Goal: Task Accomplishment & Management: Complete application form

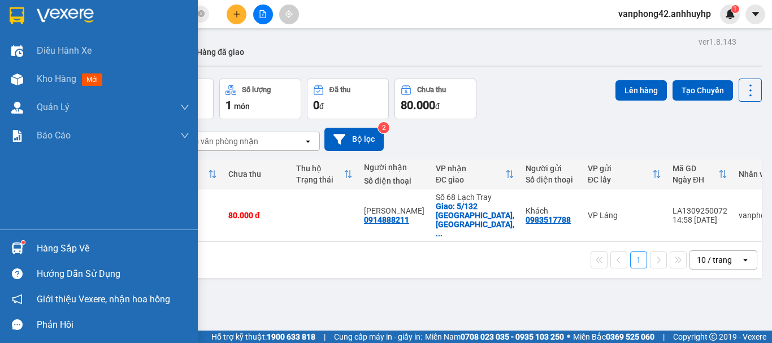
click at [17, 245] on img at bounding box center [17, 249] width 12 height 12
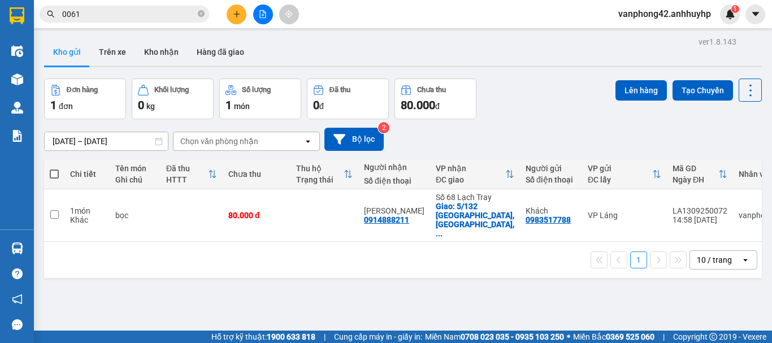
click at [529, 127] on section "Kết quả tìm kiếm ( 11 ) Bộ lọc Mã ĐH Trạng thái Món hàng Thu hộ Tổng cước Chưa …" at bounding box center [386, 171] width 772 height 343
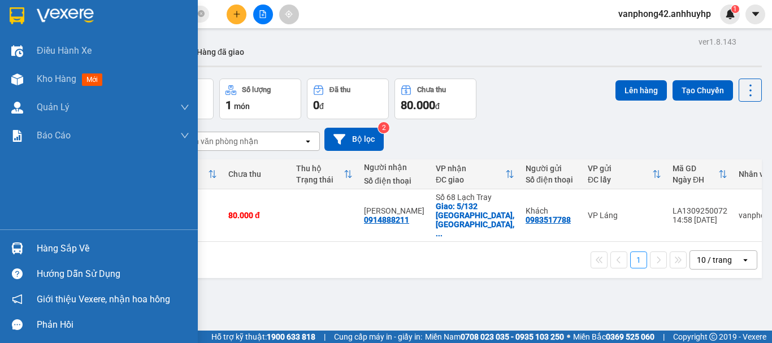
click at [63, 249] on div "Hàng sắp về" at bounding box center [113, 248] width 153 height 17
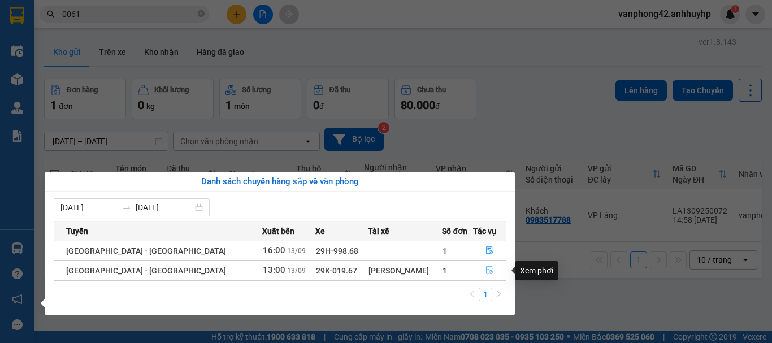
click at [487, 271] on icon "file-done" at bounding box center [490, 270] width 8 height 8
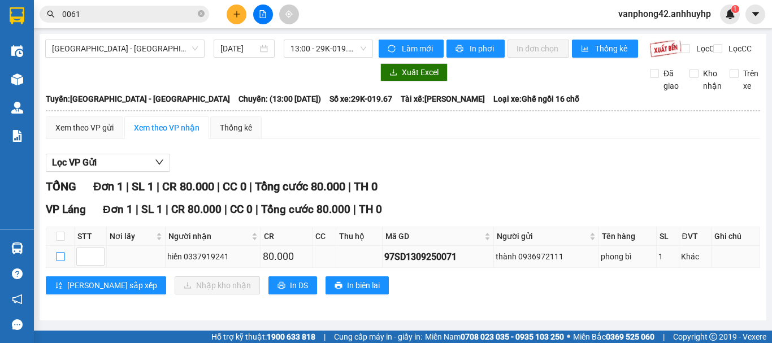
drag, startPoint x: 60, startPoint y: 268, endPoint x: 129, endPoint y: 283, distance: 70.7
click at [61, 261] on input "checkbox" at bounding box center [60, 256] width 9 height 9
checkbox input "true"
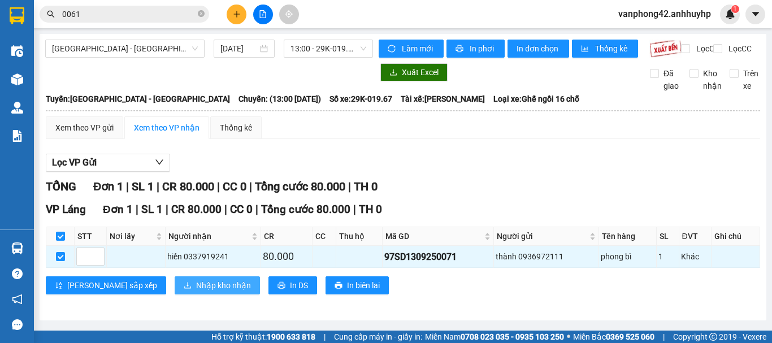
click at [196, 292] on span "Nhập kho nhận" at bounding box center [223, 285] width 55 height 12
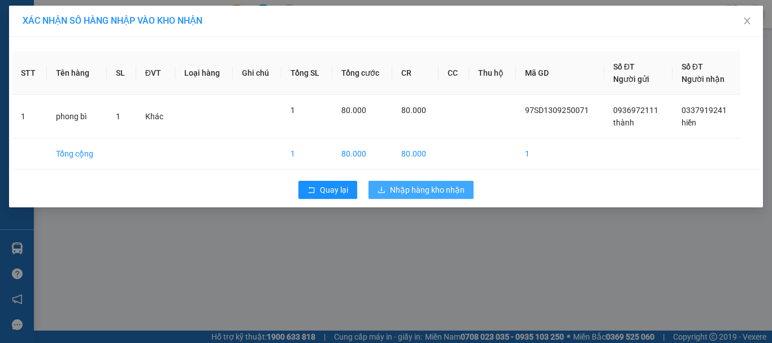
click at [440, 191] on span "Nhập hàng kho nhận" at bounding box center [427, 190] width 75 height 12
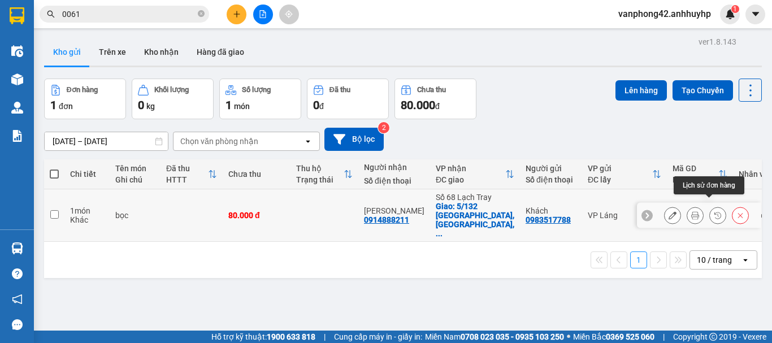
click at [714, 212] on icon at bounding box center [718, 216] width 8 height 8
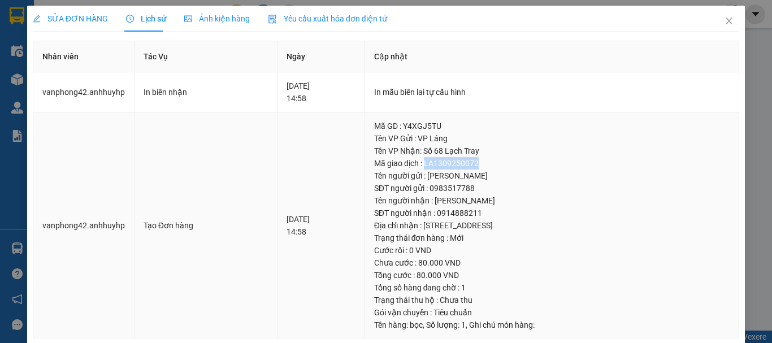
drag, startPoint x: 463, startPoint y: 159, endPoint x: 402, endPoint y: 166, distance: 61.5
click at [402, 166] on div "Mã giao dịch : LA1309250072" at bounding box center [552, 163] width 356 height 12
copy div "LA1309250072"
click at [725, 25] on icon "close" at bounding box center [729, 20] width 9 height 9
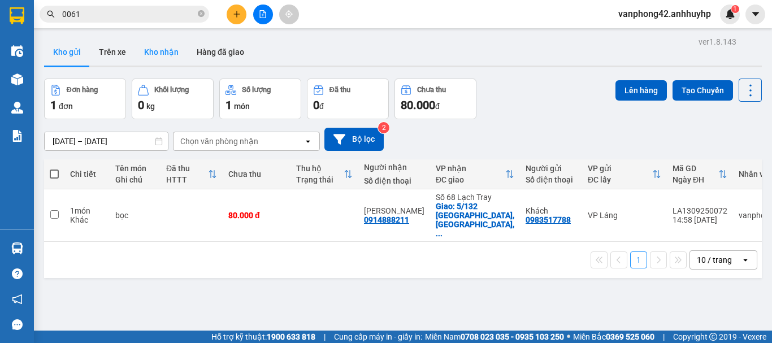
click at [157, 48] on button "Kho nhận" at bounding box center [161, 51] width 53 height 27
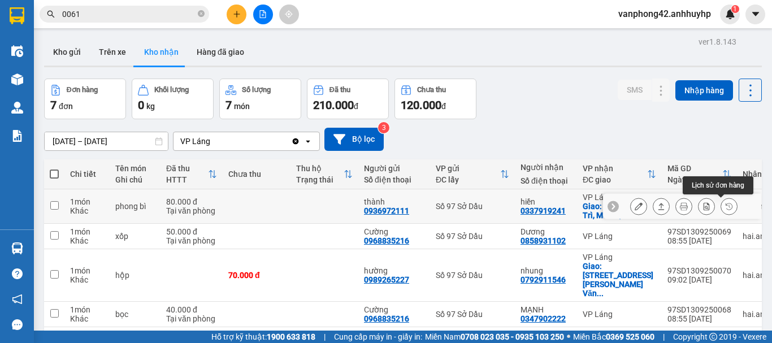
click at [726, 210] on icon at bounding box center [729, 206] width 7 height 7
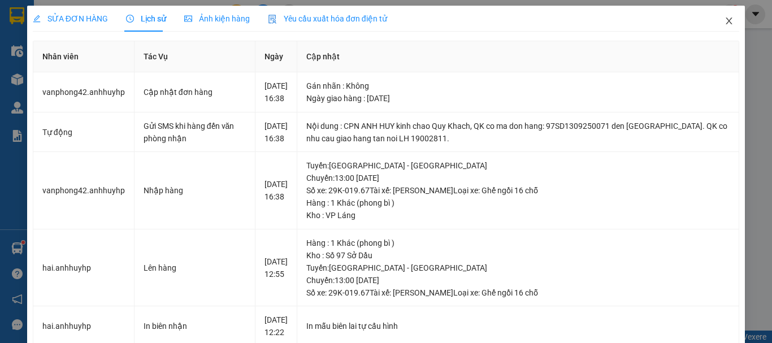
click at [727, 22] on span "Close" at bounding box center [730, 22] width 32 height 32
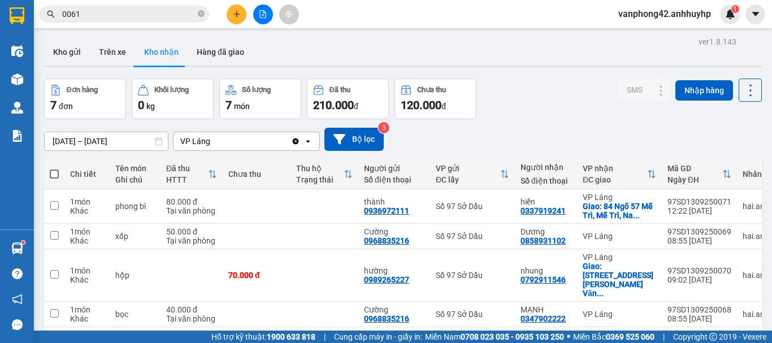
click at [239, 19] on button at bounding box center [237, 15] width 20 height 20
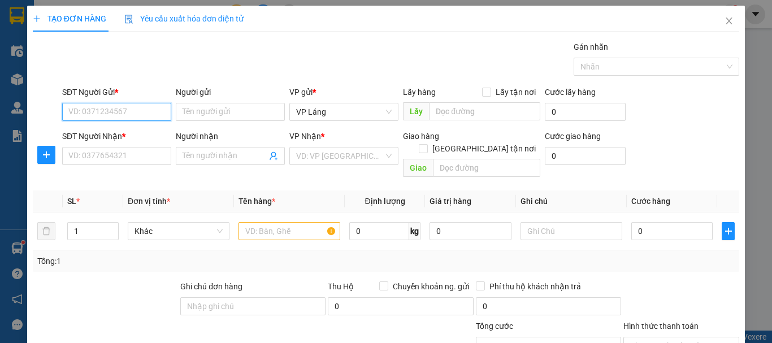
click at [123, 110] on input "SĐT Người Gửi *" at bounding box center [116, 112] width 109 height 18
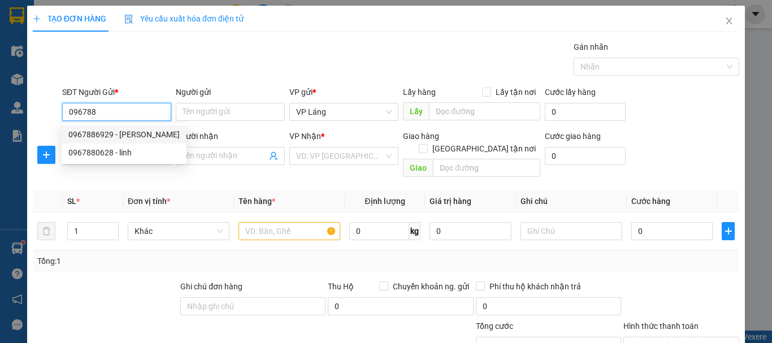
click at [127, 139] on div "0967886929 - [PERSON_NAME]" at bounding box center [123, 134] width 111 height 12
type input "0967886929"
type input "Khánh"
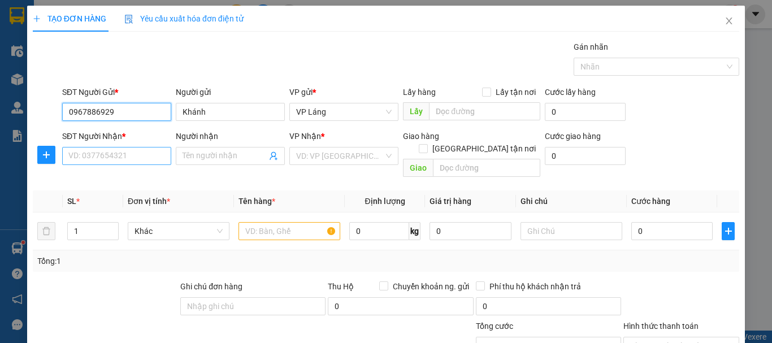
type input "0967886929"
click at [136, 159] on input "SĐT Người Nhận *" at bounding box center [116, 156] width 109 height 18
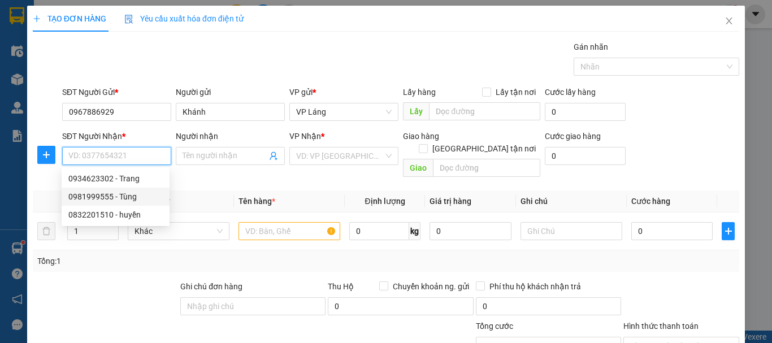
click at [139, 199] on div "0981999555 - Tùng" at bounding box center [115, 197] width 94 height 12
type input "0981999555"
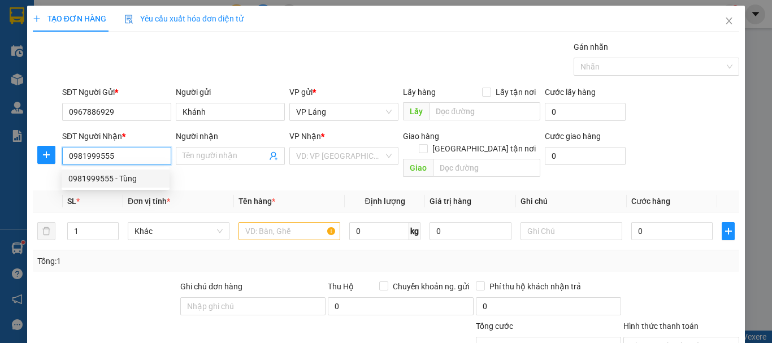
type input "Tùng"
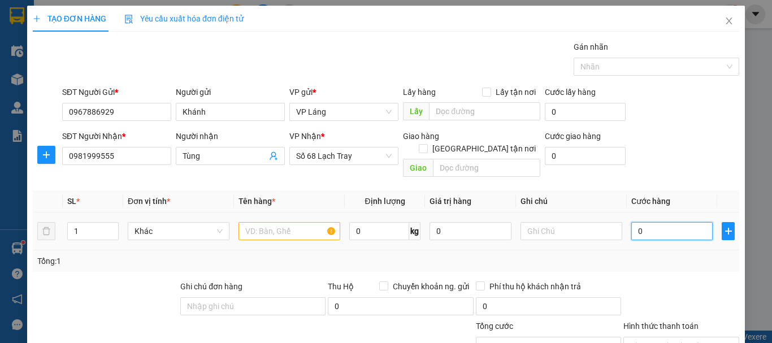
click at [668, 222] on input "0" at bounding box center [672, 231] width 81 height 18
type input "4"
type input "40"
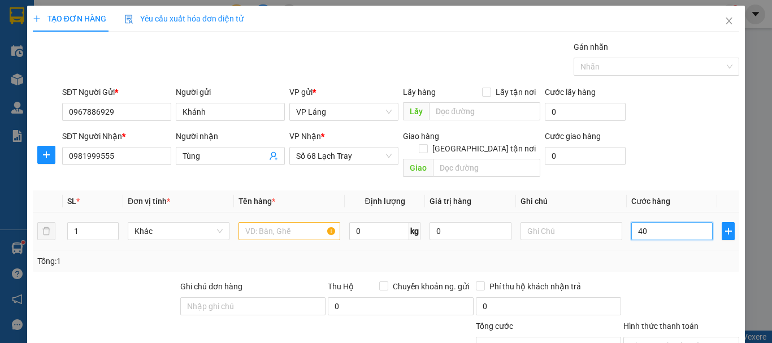
type input "40"
type input "400"
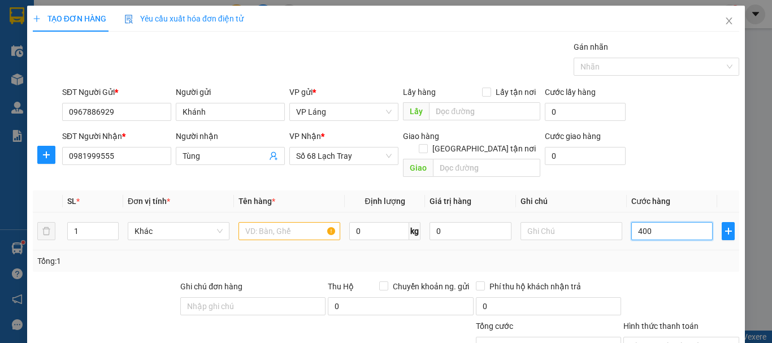
type input "4.000"
type input "40.000"
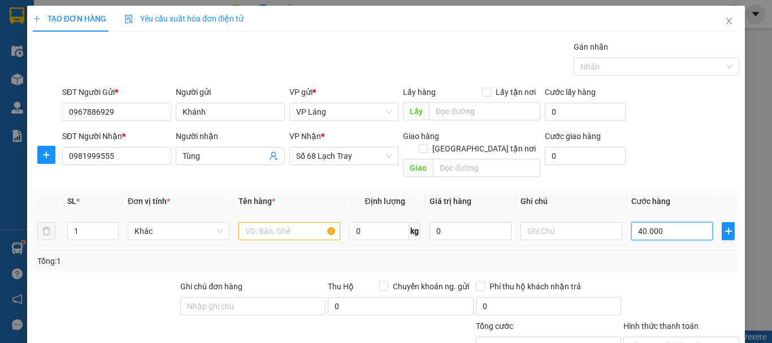
type input "40.000"
click at [309, 222] on input "text" at bounding box center [290, 231] width 102 height 18
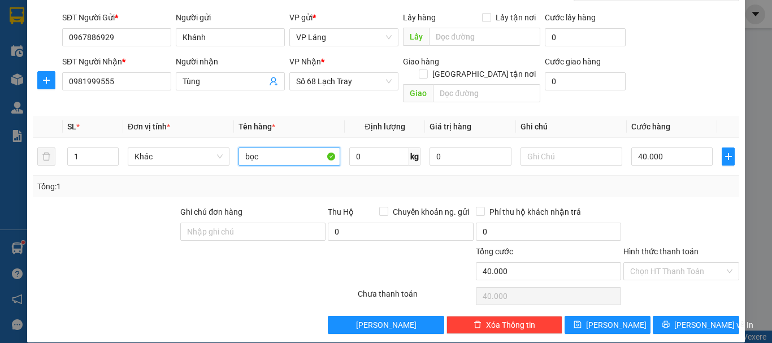
scroll to position [75, 0]
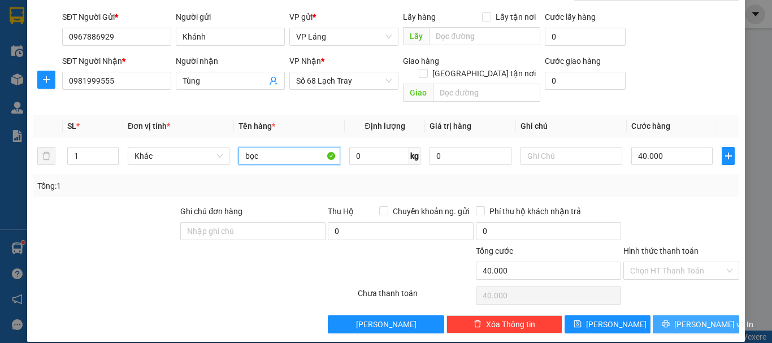
type input "bọc"
click at [705, 318] on span "[PERSON_NAME] và In" at bounding box center [714, 324] width 79 height 12
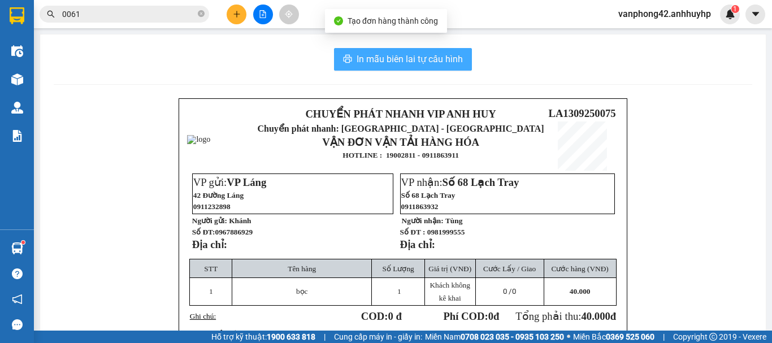
click at [404, 58] on span "In mẫu biên lai tự cấu hình" at bounding box center [410, 59] width 106 height 14
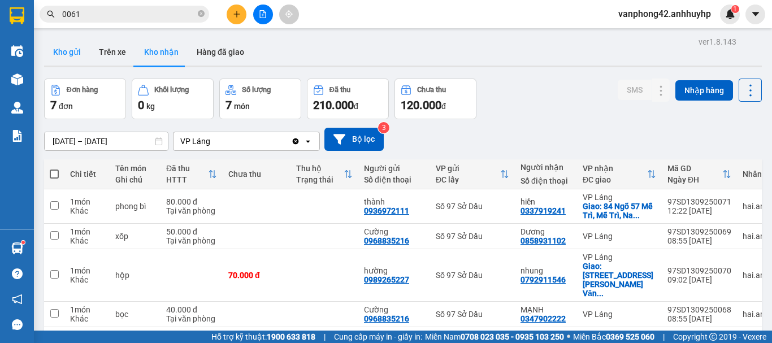
click at [76, 49] on button "Kho gửi" at bounding box center [67, 51] width 46 height 27
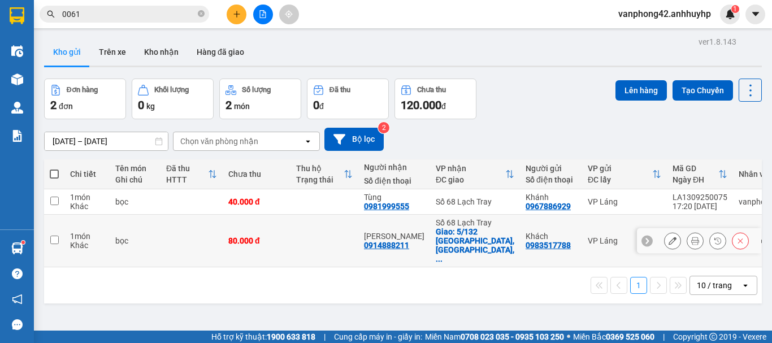
drag, startPoint x: 50, startPoint y: 228, endPoint x: 293, endPoint y: 169, distance: 250.3
click at [61, 228] on td at bounding box center [54, 241] width 20 height 53
checkbox input "true"
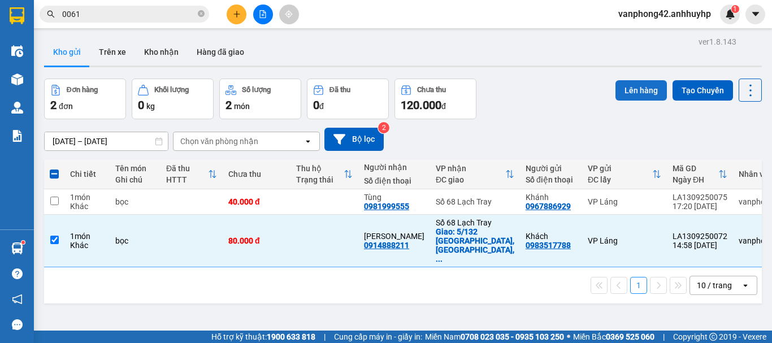
click at [622, 87] on button "Lên hàng" at bounding box center [641, 90] width 51 height 20
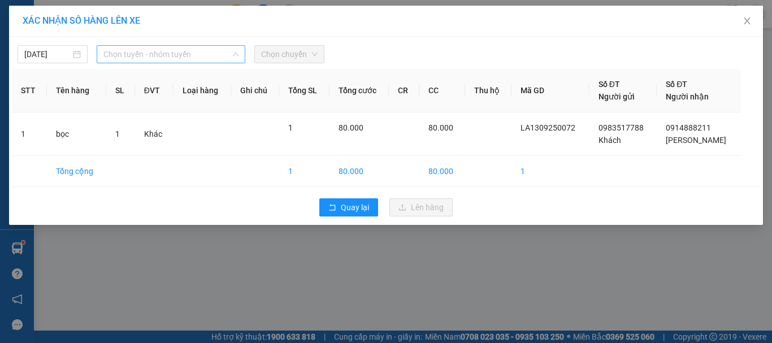
click at [209, 58] on span "Chọn tuyến - nhóm tuyến" at bounding box center [170, 54] width 135 height 17
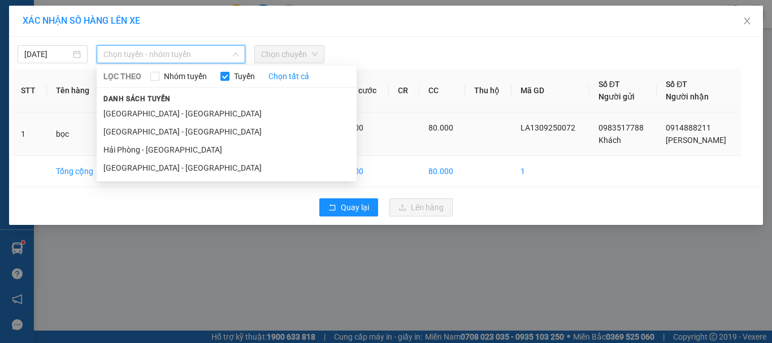
drag, startPoint x: 155, startPoint y: 126, endPoint x: 164, endPoint y: 116, distance: 13.2
click at [157, 123] on li "[GEOGRAPHIC_DATA] - [GEOGRAPHIC_DATA]" at bounding box center [227, 132] width 260 height 18
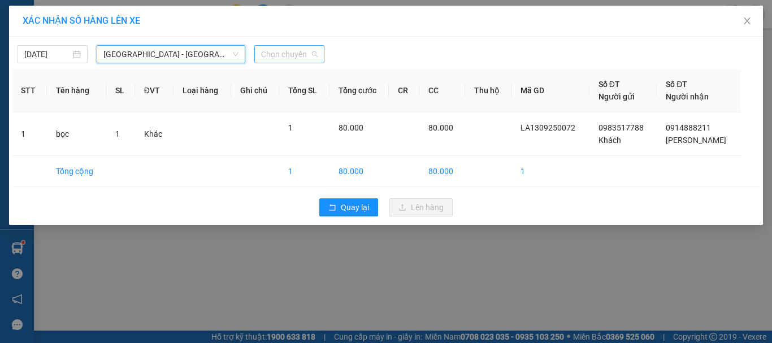
click at [279, 51] on span "Chọn chuyến" at bounding box center [289, 54] width 57 height 17
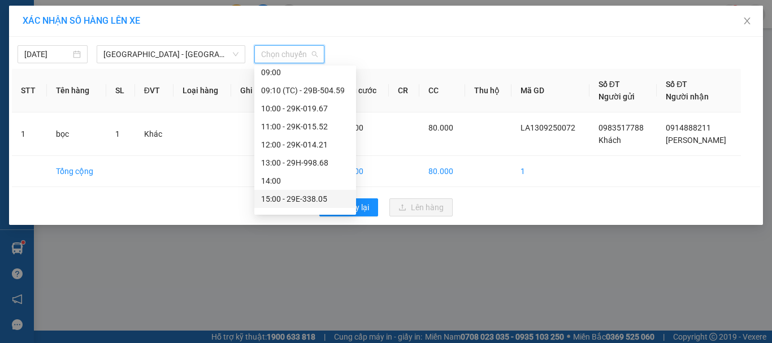
scroll to position [170, 0]
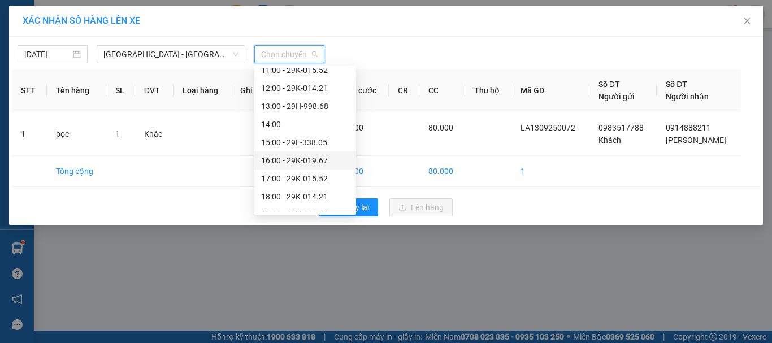
click at [318, 162] on div "16:00 - 29K-019.67" at bounding box center [305, 160] width 88 height 12
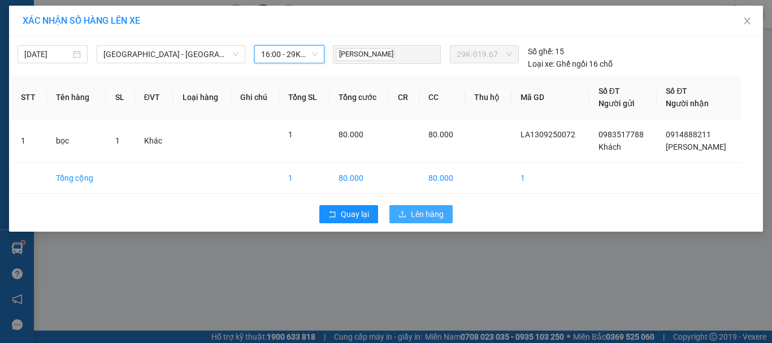
click at [423, 210] on span "Lên hàng" at bounding box center [427, 214] width 33 height 12
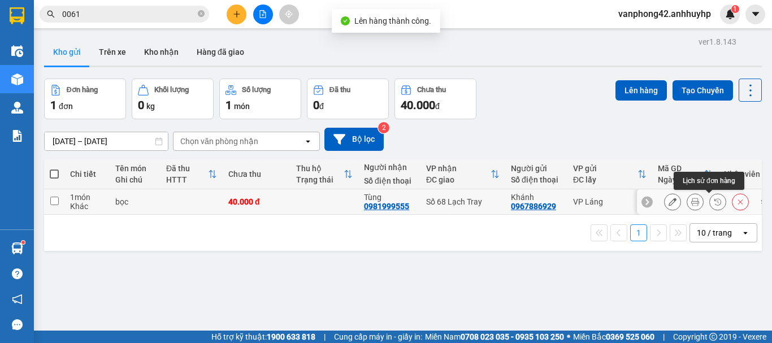
click at [715, 203] on icon at bounding box center [718, 201] width 7 height 7
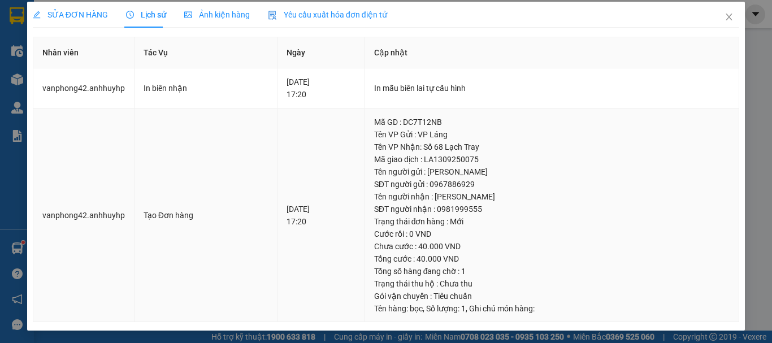
scroll to position [5, 0]
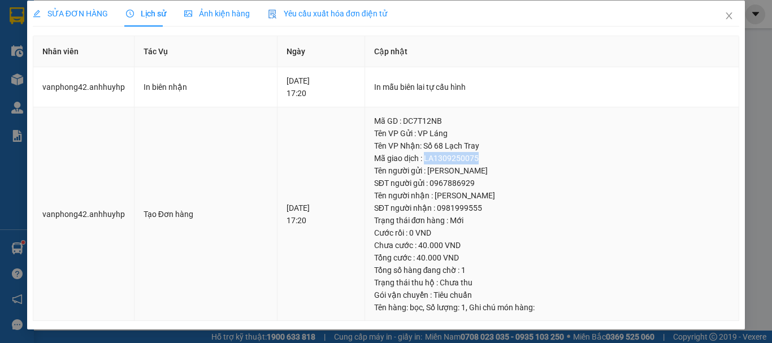
drag, startPoint x: 495, startPoint y: 157, endPoint x: 442, endPoint y: 159, distance: 53.8
click at [442, 159] on div "Mã giao dịch : LA1309250075" at bounding box center [552, 158] width 356 height 12
copy div "LA1309250075"
click at [725, 15] on icon "close" at bounding box center [729, 15] width 9 height 9
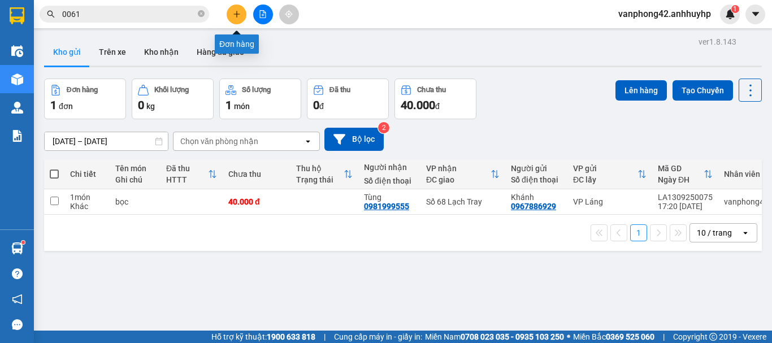
click at [233, 16] on icon "plus" at bounding box center [237, 14] width 8 height 8
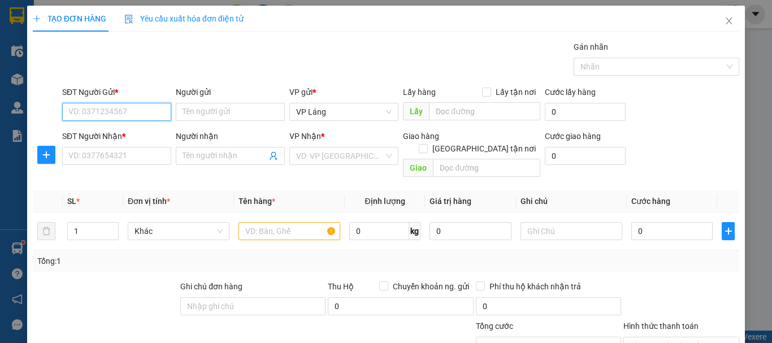
click at [126, 104] on input "SĐT Người Gửi *" at bounding box center [116, 112] width 109 height 18
paste input "0961773693"
type input "0961773693"
click at [148, 137] on div "0961773693 - [PERSON_NAME]" at bounding box center [123, 134] width 111 height 12
type input "[PERSON_NAME]"
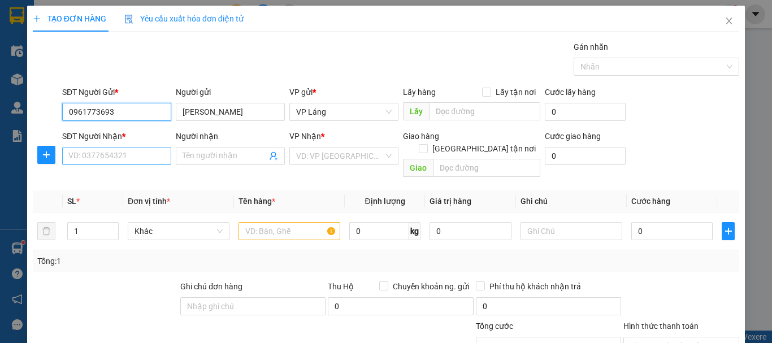
type input "0961773693"
click at [151, 159] on input "SĐT Người Nhận *" at bounding box center [116, 156] width 109 height 18
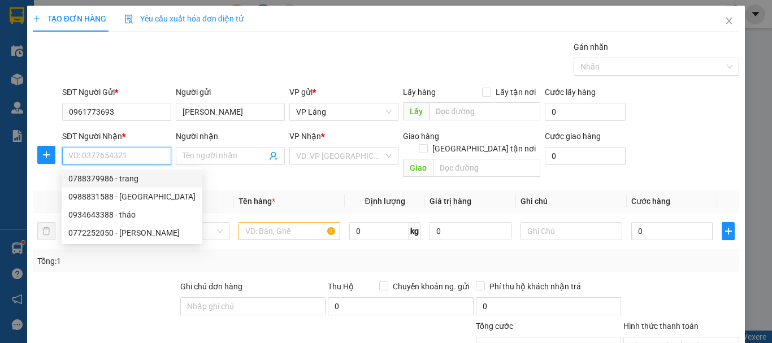
click at [140, 181] on div "0788379986 - trang" at bounding box center [131, 178] width 127 height 12
type input "0788379986"
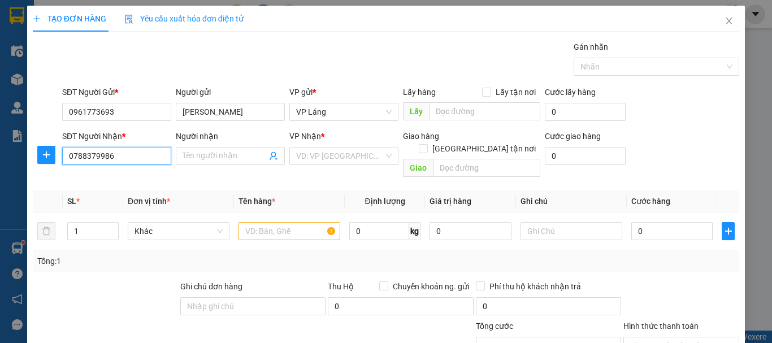
type input "trang"
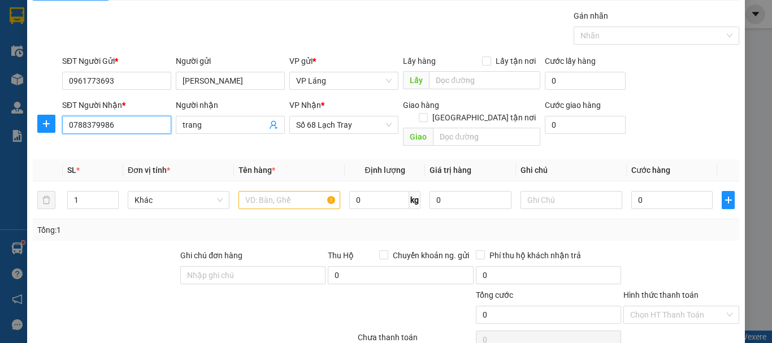
scroll to position [57, 0]
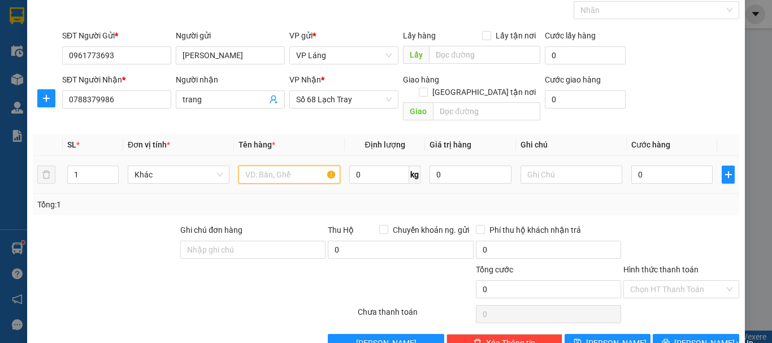
click at [282, 166] on input "text" at bounding box center [290, 175] width 102 height 18
type input "thùng"
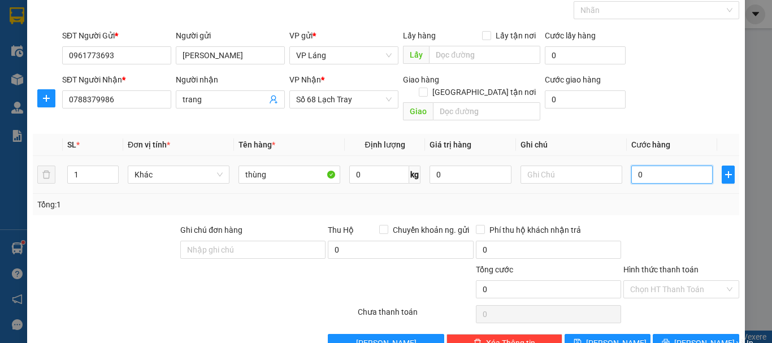
click at [662, 166] on input "0" at bounding box center [672, 175] width 81 height 18
type input "5"
type input "50"
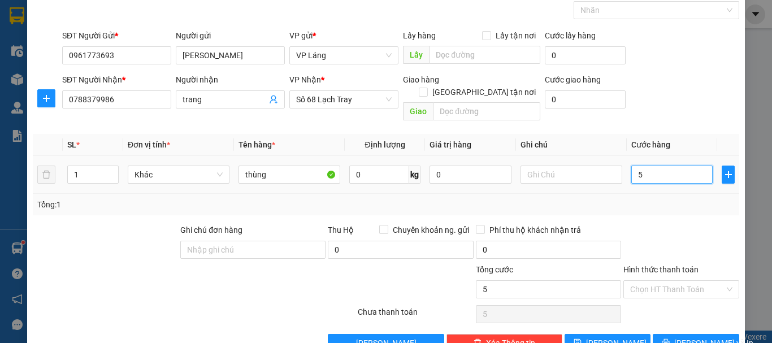
type input "50"
type input "500"
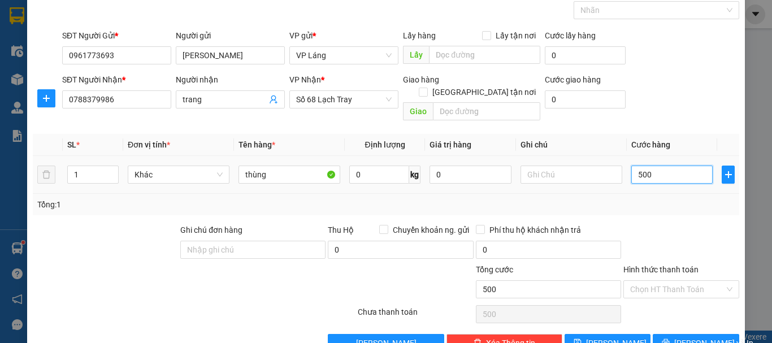
type input "5.000"
type input "50.000"
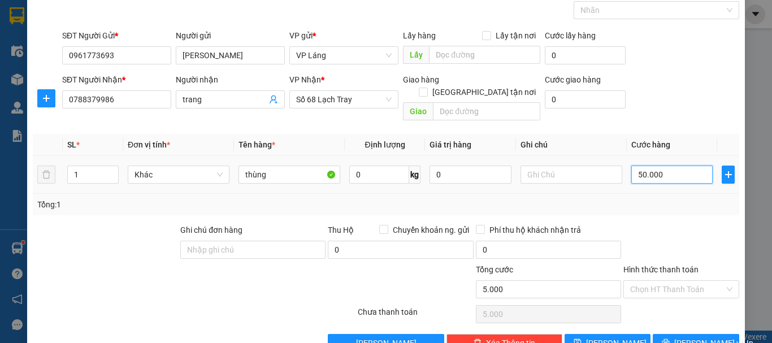
type input "50.000"
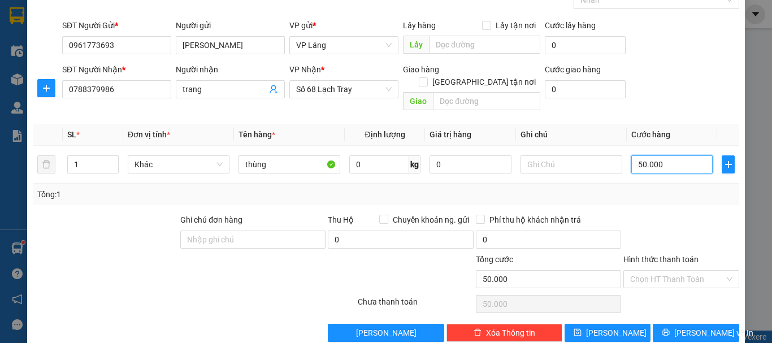
scroll to position [75, 0]
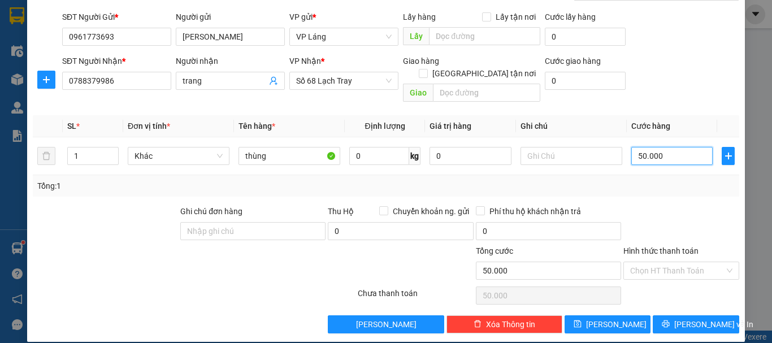
type input "50.000"
click at [671, 262] on input "Hình thức thanh toán" at bounding box center [678, 270] width 94 height 17
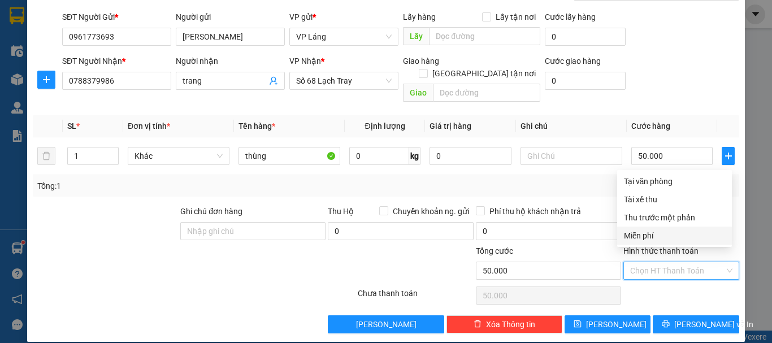
click at [587, 180] on div "Tổng: 1" at bounding box center [386, 186] width 698 height 12
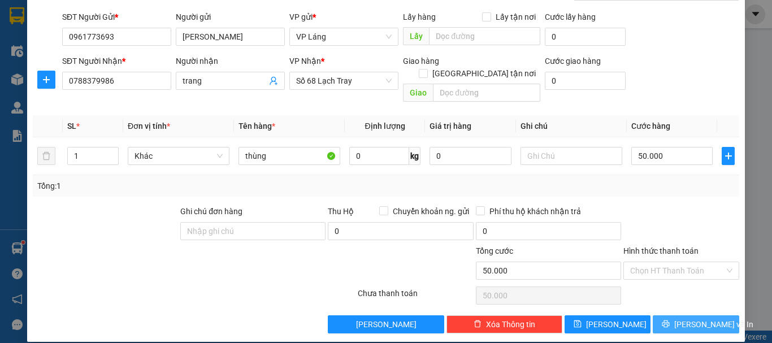
click at [680, 318] on span "[PERSON_NAME] và In" at bounding box center [714, 324] width 79 height 12
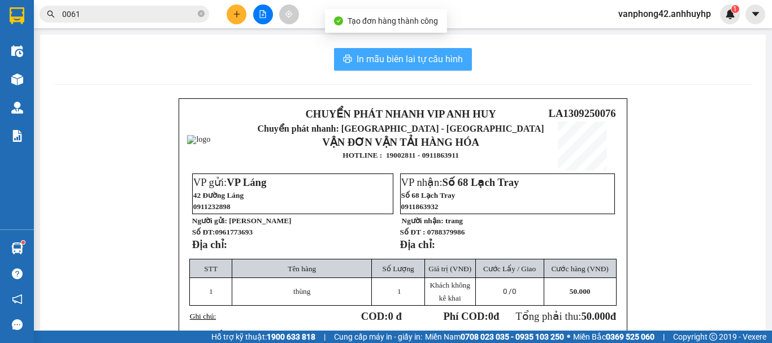
click at [410, 61] on span "In mẫu biên lai tự cấu hình" at bounding box center [410, 59] width 106 height 14
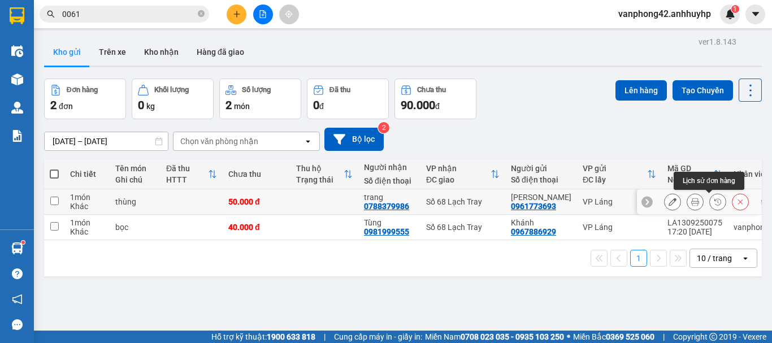
click at [714, 204] on icon at bounding box center [718, 202] width 8 height 8
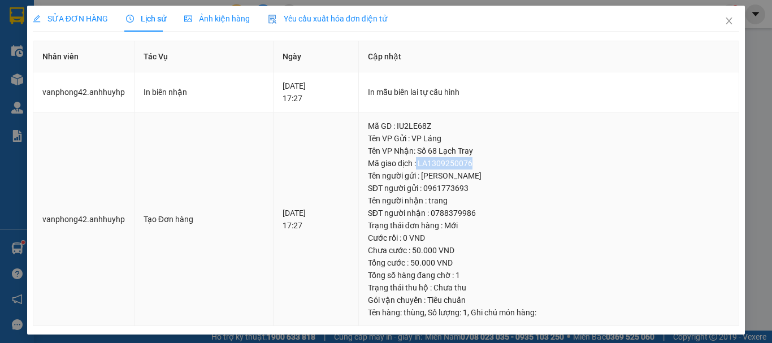
drag, startPoint x: 490, startPoint y: 161, endPoint x: 432, endPoint y: 161, distance: 58.3
click at [432, 161] on div "Mã giao dịch : LA1309250076" at bounding box center [549, 163] width 362 height 12
copy div "LA1309250076"
drag, startPoint x: 724, startPoint y: 22, endPoint x: 740, endPoint y: 22, distance: 15.3
click at [725, 23] on icon "close" at bounding box center [729, 20] width 9 height 9
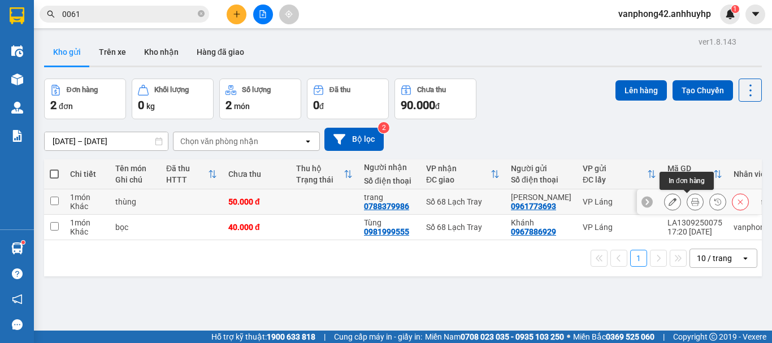
click at [688, 207] on button at bounding box center [696, 202] width 16 height 20
